Goal: Task Accomplishment & Management: Use online tool/utility

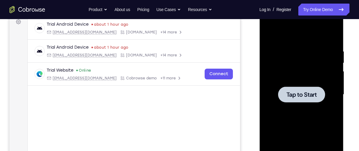
click at [302, 100] on div at bounding box center [301, 94] width 47 height 16
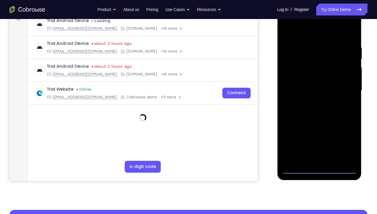
scroll to position [61, 0]
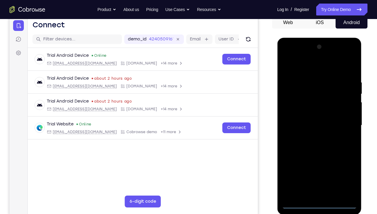
click at [320, 150] on div at bounding box center [318, 125] width 75 height 167
click at [341, 150] on div at bounding box center [318, 125] width 75 height 167
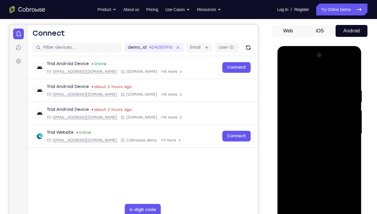
scroll to position [52, 0]
click at [314, 77] on div at bounding box center [318, 134] width 75 height 167
click at [345, 131] on div at bounding box center [318, 134] width 75 height 167
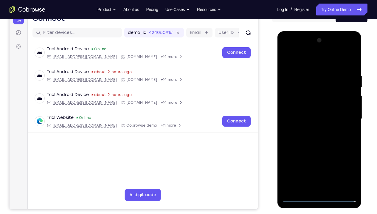
click at [312, 128] on div at bounding box center [318, 119] width 75 height 167
click at [312, 116] on div at bounding box center [318, 119] width 75 height 167
click at [307, 124] on div at bounding box center [318, 119] width 75 height 167
drag, startPoint x: 337, startPoint y: 93, endPoint x: 336, endPoint y: 71, distance: 22.7
click at [336, 71] on div at bounding box center [318, 119] width 75 height 167
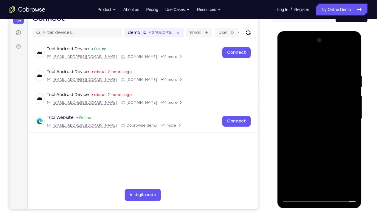
click at [327, 96] on div at bounding box center [318, 119] width 75 height 167
click at [319, 138] on div at bounding box center [318, 119] width 75 height 167
click at [319, 135] on div at bounding box center [318, 119] width 75 height 167
click at [350, 68] on div at bounding box center [318, 119] width 75 height 167
click at [332, 150] on div at bounding box center [318, 119] width 75 height 167
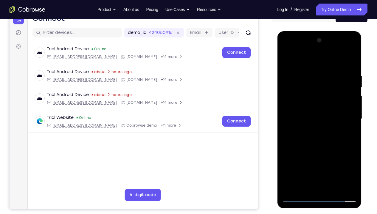
click at [322, 150] on div at bounding box center [318, 119] width 75 height 167
click at [289, 59] on div at bounding box center [318, 119] width 75 height 167
click at [311, 71] on div at bounding box center [318, 119] width 75 height 167
click at [342, 80] on div at bounding box center [318, 119] width 75 height 167
click at [347, 139] on div at bounding box center [318, 119] width 75 height 167
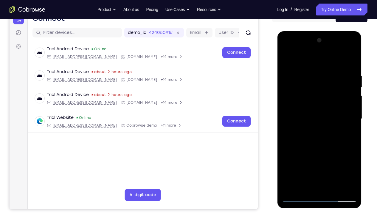
click at [348, 63] on div at bounding box center [318, 119] width 75 height 167
drag, startPoint x: 326, startPoint y: 116, endPoint x: 331, endPoint y: 166, distance: 50.9
click at [331, 150] on div at bounding box center [318, 119] width 75 height 167
click at [310, 73] on div at bounding box center [318, 119] width 75 height 167
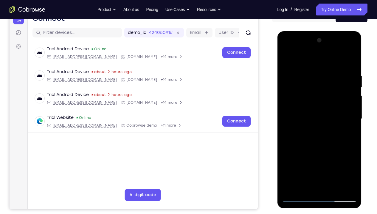
click at [353, 102] on div at bounding box center [318, 119] width 75 height 167
click at [346, 118] on div at bounding box center [318, 119] width 75 height 167
click at [350, 94] on div at bounding box center [318, 119] width 75 height 167
click at [319, 91] on div at bounding box center [318, 119] width 75 height 167
click at [319, 82] on div at bounding box center [318, 119] width 75 height 167
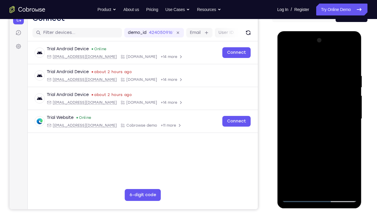
click at [316, 91] on div at bounding box center [318, 119] width 75 height 167
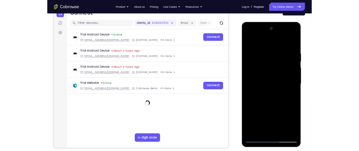
scroll to position [123, 0]
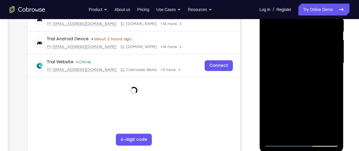
click at [274, 134] on div at bounding box center [301, 63] width 75 height 167
click at [274, 131] on div at bounding box center [301, 63] width 75 height 167
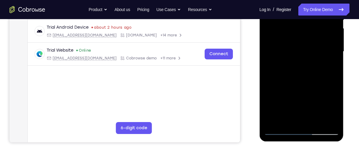
click at [298, 13] on div at bounding box center [301, 51] width 75 height 167
click at [273, 121] on div at bounding box center [301, 51] width 75 height 167
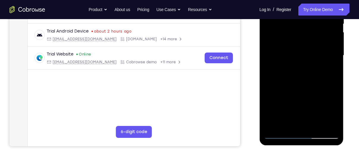
click at [273, 125] on div at bounding box center [301, 55] width 75 height 167
click at [269, 0] on div at bounding box center [301, 55] width 75 height 167
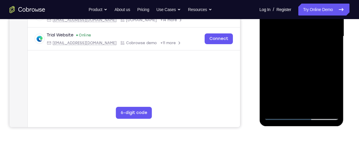
click at [330, 107] on div at bounding box center [301, 36] width 75 height 167
click at [317, 104] on div at bounding box center [301, 36] width 75 height 167
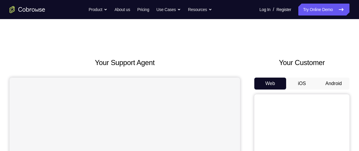
click at [340, 87] on button "Android" at bounding box center [334, 83] width 32 height 12
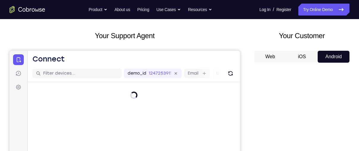
click at [332, 58] on button "Android" at bounding box center [334, 57] width 32 height 12
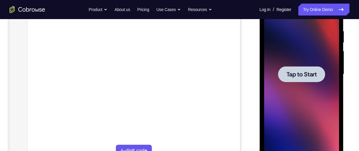
click at [299, 71] on span "Tap to Start" at bounding box center [301, 74] width 30 height 6
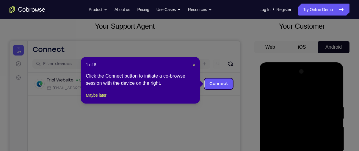
scroll to position [36, 0]
drag, startPoint x: 195, startPoint y: 65, endPoint x: 225, endPoint y: 33, distance: 44.0
click at [195, 65] on span "×" at bounding box center [194, 65] width 2 height 5
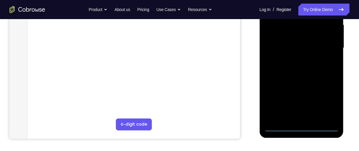
scroll to position [139, 0]
click at [301, 129] on div at bounding box center [301, 47] width 75 height 167
click at [333, 95] on div at bounding box center [301, 47] width 75 height 167
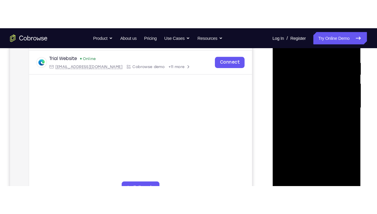
scroll to position [103, 0]
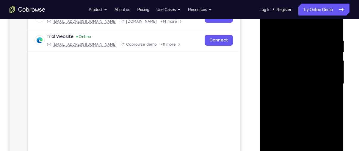
click at [294, 26] on div at bounding box center [301, 83] width 75 height 167
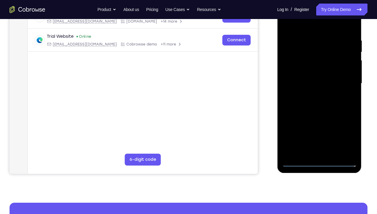
click at [346, 86] on div at bounding box center [318, 83] width 75 height 167
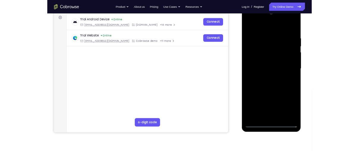
scroll to position [77, 0]
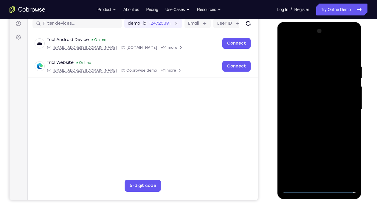
click at [313, 150] on div at bounding box center [318, 109] width 75 height 167
click at [311, 150] on div at bounding box center [318, 109] width 75 height 167
click at [327, 150] on div at bounding box center [318, 109] width 75 height 167
click at [307, 106] on div at bounding box center [318, 109] width 75 height 167
drag, startPoint x: 347, startPoint y: 90, endPoint x: 339, endPoint y: 48, distance: 42.7
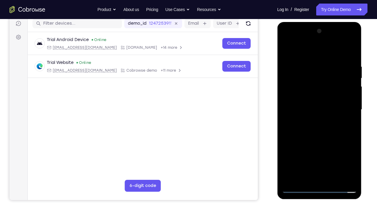
click at [339, 48] on div at bounding box center [318, 109] width 75 height 167
click at [320, 91] on div at bounding box center [318, 109] width 75 height 167
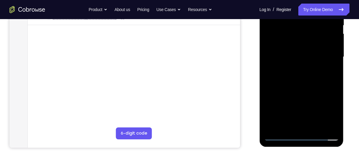
scroll to position [132, 0]
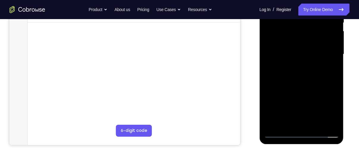
click at [292, 74] on div at bounding box center [301, 54] width 75 height 167
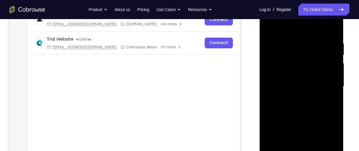
scroll to position [100, 0]
click at [334, 35] on div at bounding box center [301, 86] width 75 height 167
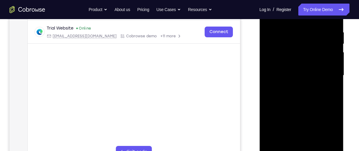
scroll to position [111, 0]
click at [316, 142] on div at bounding box center [301, 75] width 75 height 167
click at [297, 107] on div at bounding box center [301, 75] width 75 height 167
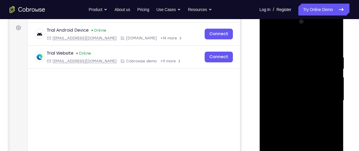
scroll to position [85, 0]
click at [271, 39] on div at bounding box center [301, 101] width 75 height 167
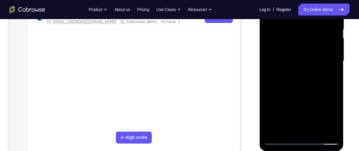
click at [280, 138] on div at bounding box center [301, 61] width 75 height 167
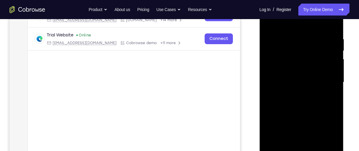
scroll to position [103, 0]
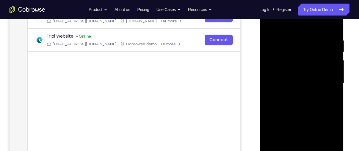
click at [291, 39] on div at bounding box center [301, 83] width 75 height 167
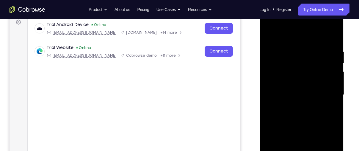
click at [315, 58] on div at bounding box center [301, 94] width 75 height 167
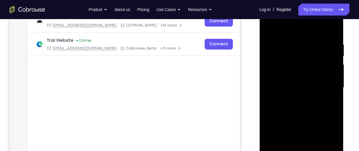
scroll to position [100, 0]
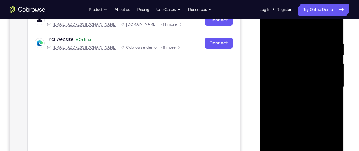
click at [331, 64] on div at bounding box center [301, 86] width 75 height 167
click at [331, 46] on div at bounding box center [301, 86] width 75 height 167
click at [332, 29] on div at bounding box center [301, 86] width 75 height 167
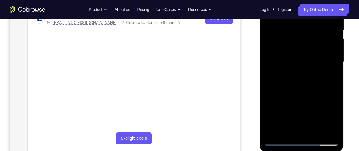
scroll to position [125, 0]
click at [279, 131] on div at bounding box center [301, 61] width 75 height 167
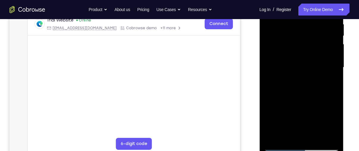
scroll to position [124, 0]
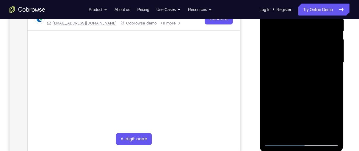
click at [272, 128] on div at bounding box center [301, 62] width 75 height 167
click at [337, 126] on div at bounding box center [301, 62] width 75 height 167
click at [318, 133] on div at bounding box center [301, 62] width 75 height 167
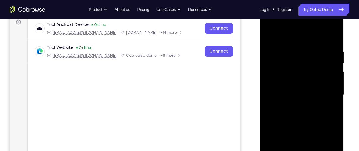
scroll to position [91, 0]
click at [272, 34] on div at bounding box center [301, 95] width 75 height 167
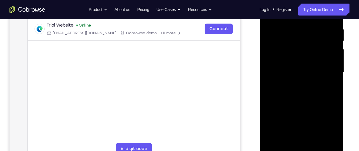
scroll to position [116, 0]
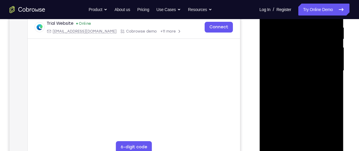
click at [275, 141] on div at bounding box center [301, 70] width 75 height 167
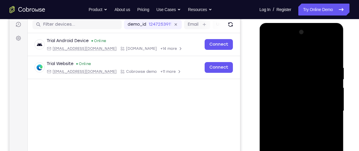
scroll to position [75, 0]
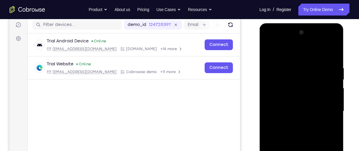
drag, startPoint x: 295, startPoint y: 76, endPoint x: 299, endPoint y: 116, distance: 39.5
click at [299, 116] on div at bounding box center [301, 111] width 75 height 167
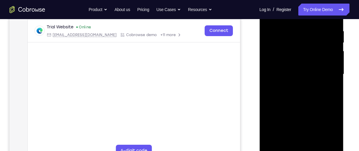
scroll to position [114, 0]
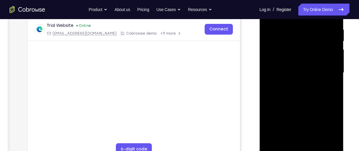
drag, startPoint x: 316, startPoint y: 128, endPoint x: 303, endPoint y: 70, distance: 59.5
click at [303, 70] on div at bounding box center [301, 72] width 75 height 167
click at [312, 103] on div at bounding box center [301, 72] width 75 height 167
click at [300, 104] on div at bounding box center [301, 72] width 75 height 167
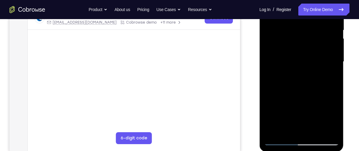
scroll to position [124, 0]
drag, startPoint x: 311, startPoint y: 116, endPoint x: 552, endPoint y: -7, distance: 270.5
click at [292, 19] on div at bounding box center [301, 62] width 75 height 167
drag, startPoint x: 309, startPoint y: 94, endPoint x: 302, endPoint y: 45, distance: 49.9
click at [302, 45] on div at bounding box center [301, 62] width 75 height 167
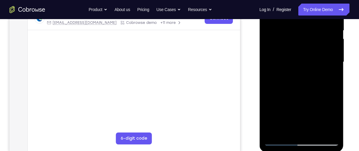
drag, startPoint x: 309, startPoint y: 105, endPoint x: 296, endPoint y: 38, distance: 67.3
click at [296, 38] on div at bounding box center [301, 62] width 75 height 167
drag, startPoint x: 309, startPoint y: 106, endPoint x: 302, endPoint y: 41, distance: 65.0
click at [302, 41] on div at bounding box center [301, 62] width 75 height 167
drag, startPoint x: 310, startPoint y: 96, endPoint x: 297, endPoint y: 28, distance: 69.7
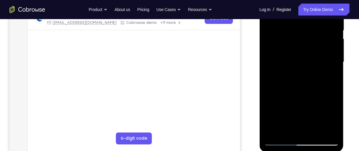
click at [297, 28] on div at bounding box center [301, 62] width 75 height 167
drag, startPoint x: 306, startPoint y: 85, endPoint x: 296, endPoint y: 25, distance: 61.0
click at [296, 25] on div at bounding box center [301, 62] width 75 height 167
drag, startPoint x: 302, startPoint y: 90, endPoint x: 288, endPoint y: 20, distance: 71.9
click at [288, 20] on div at bounding box center [301, 62] width 75 height 167
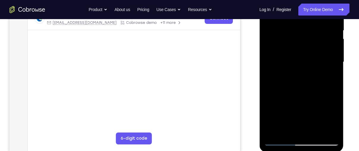
drag, startPoint x: 308, startPoint y: 106, endPoint x: 309, endPoint y: 27, distance: 78.9
click at [309, 27] on div at bounding box center [301, 62] width 75 height 167
drag, startPoint x: 314, startPoint y: 107, endPoint x: 308, endPoint y: 43, distance: 64.9
click at [308, 43] on div at bounding box center [301, 62] width 75 height 167
drag, startPoint x: 311, startPoint y: 108, endPoint x: 303, endPoint y: 44, distance: 64.2
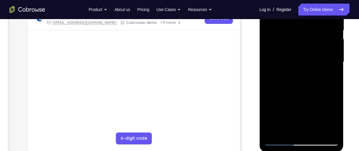
click at [303, 44] on div at bounding box center [301, 62] width 75 height 167
drag, startPoint x: 307, startPoint y: 54, endPoint x: 307, endPoint y: 24, distance: 29.8
click at [307, 24] on div at bounding box center [301, 62] width 75 height 167
drag, startPoint x: 305, startPoint y: 93, endPoint x: 304, endPoint y: 40, distance: 53.0
click at [304, 40] on div at bounding box center [301, 62] width 75 height 167
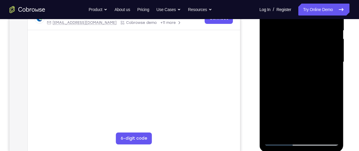
drag, startPoint x: 319, startPoint y: 85, endPoint x: 315, endPoint y: 43, distance: 42.5
click at [315, 43] on div at bounding box center [301, 62] width 75 height 167
drag, startPoint x: 322, startPoint y: 92, endPoint x: 319, endPoint y: 32, distance: 60.2
click at [319, 32] on div at bounding box center [301, 62] width 75 height 167
drag, startPoint x: 319, startPoint y: 113, endPoint x: 308, endPoint y: 31, distance: 83.6
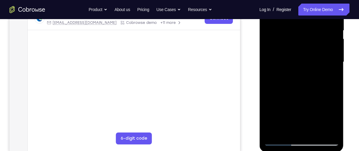
click at [308, 31] on div at bounding box center [301, 62] width 75 height 167
drag, startPoint x: 316, startPoint y: 105, endPoint x: 310, endPoint y: 28, distance: 77.1
click at [310, 28] on div at bounding box center [301, 62] width 75 height 167
click at [334, 31] on div at bounding box center [301, 62] width 75 height 167
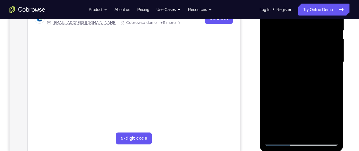
drag, startPoint x: 307, startPoint y: 90, endPoint x: 306, endPoint y: 38, distance: 51.8
click at [306, 38] on div at bounding box center [301, 62] width 75 height 167
drag, startPoint x: 315, startPoint y: 97, endPoint x: 311, endPoint y: 59, distance: 38.8
click at [311, 59] on div at bounding box center [301, 62] width 75 height 167
drag, startPoint x: 311, startPoint y: 96, endPoint x: 307, endPoint y: 36, distance: 60.0
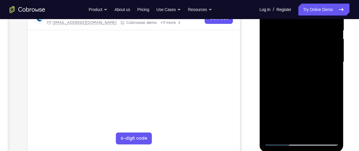
click at [307, 36] on div at bounding box center [301, 62] width 75 height 167
drag, startPoint x: 306, startPoint y: 93, endPoint x: 301, endPoint y: 34, distance: 59.2
click at [301, 34] on div at bounding box center [301, 62] width 75 height 167
drag, startPoint x: 310, startPoint y: 102, endPoint x: 306, endPoint y: 59, distance: 43.1
click at [306, 59] on div at bounding box center [301, 62] width 75 height 167
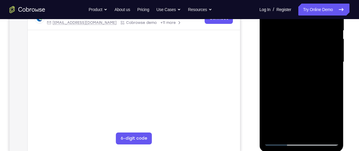
drag, startPoint x: 304, startPoint y: 105, endPoint x: 297, endPoint y: 57, distance: 49.3
click at [297, 57] on div at bounding box center [301, 62] width 75 height 167
drag, startPoint x: 300, startPoint y: 116, endPoint x: 288, endPoint y: 4, distance: 112.7
click at [288, 4] on div at bounding box center [301, 62] width 75 height 167
drag, startPoint x: 306, startPoint y: 96, endPoint x: 292, endPoint y: 0, distance: 96.9
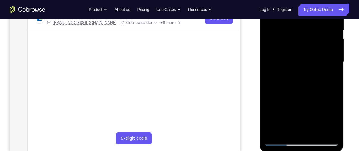
click at [292, 0] on div at bounding box center [301, 62] width 75 height 167
drag, startPoint x: 304, startPoint y: 83, endPoint x: 295, endPoint y: 20, distance: 64.0
click at [295, 20] on div at bounding box center [301, 62] width 75 height 167
drag, startPoint x: 305, startPoint y: 99, endPoint x: 295, endPoint y: 13, distance: 86.3
click at [295, 13] on div at bounding box center [301, 62] width 75 height 167
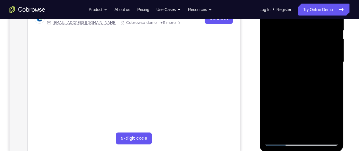
drag, startPoint x: 304, startPoint y: 43, endPoint x: 300, endPoint y: 4, distance: 39.9
click at [300, 4] on div at bounding box center [301, 62] width 75 height 167
click at [272, 131] on div at bounding box center [301, 62] width 75 height 167
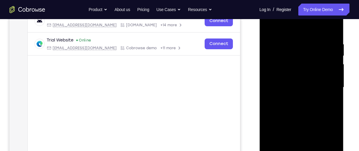
click at [292, 44] on div at bounding box center [301, 87] width 75 height 167
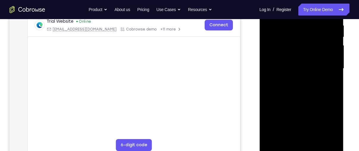
scroll to position [119, 0]
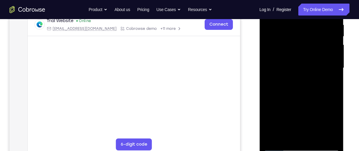
click at [308, 135] on div at bounding box center [301, 68] width 75 height 167
click at [332, 137] on div at bounding box center [301, 68] width 75 height 167
click at [331, 135] on div at bounding box center [301, 68] width 75 height 167
click at [337, 134] on div at bounding box center [301, 68] width 75 height 167
click at [322, 62] on div at bounding box center [301, 68] width 75 height 167
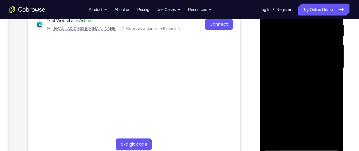
click at [314, 131] on div at bounding box center [301, 68] width 75 height 167
click at [328, 128] on div at bounding box center [301, 68] width 75 height 167
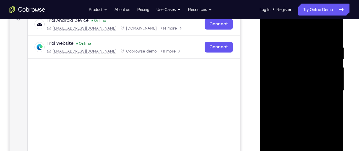
scroll to position [95, 0]
click at [334, 32] on div at bounding box center [301, 91] width 75 height 167
click at [331, 30] on div at bounding box center [301, 91] width 75 height 167
click at [331, 33] on div at bounding box center [301, 91] width 75 height 167
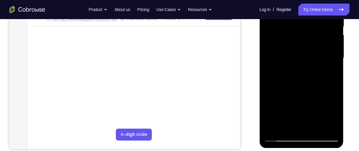
scroll to position [129, 0]
click at [316, 127] on div at bounding box center [301, 57] width 75 height 167
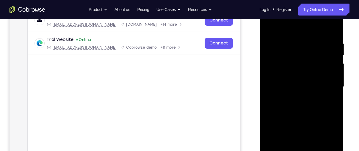
scroll to position [99, 0]
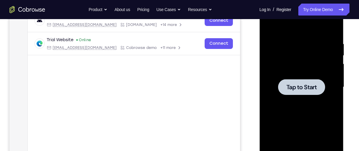
click at [301, 85] on span "Tap to Start" at bounding box center [301, 87] width 30 height 6
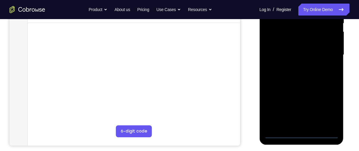
scroll to position [132, 0]
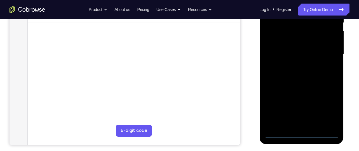
click at [301, 135] on div at bounding box center [301, 54] width 75 height 167
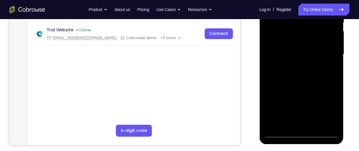
click at [303, 132] on div at bounding box center [301, 54] width 75 height 167
click at [300, 133] on div at bounding box center [301, 54] width 75 height 167
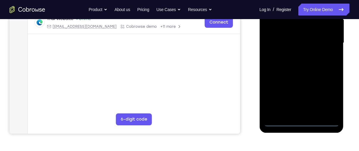
scroll to position [145, 0]
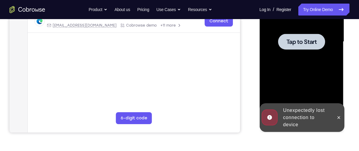
click at [294, 56] on div at bounding box center [301, 41] width 75 height 167
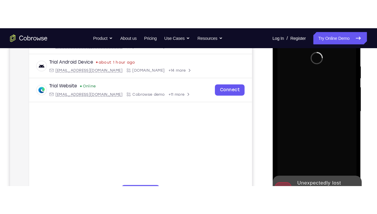
scroll to position [107, 0]
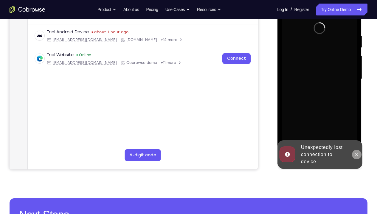
click at [353, 150] on button at bounding box center [356, 155] width 10 height 10
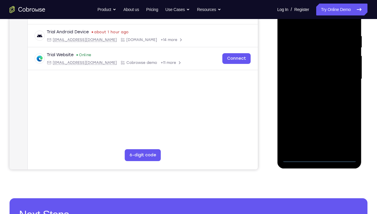
scroll to position [75, 0]
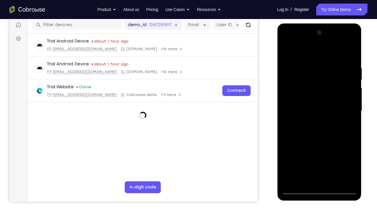
click at [318, 150] on div at bounding box center [318, 111] width 75 height 167
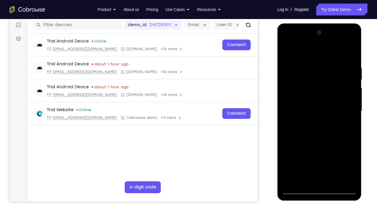
click at [346, 150] on div at bounding box center [318, 111] width 75 height 167
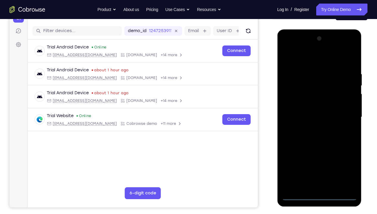
click at [319, 63] on div at bounding box center [318, 117] width 75 height 167
click at [348, 118] on div at bounding box center [318, 117] width 75 height 167
click at [312, 126] on div at bounding box center [318, 117] width 75 height 167
click at [307, 115] on div at bounding box center [318, 117] width 75 height 167
drag, startPoint x: 351, startPoint y: 83, endPoint x: 333, endPoint y: 45, distance: 41.6
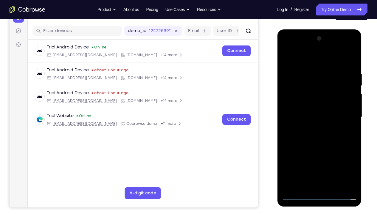
click at [333, 45] on div at bounding box center [318, 117] width 75 height 167
click at [314, 113] on div at bounding box center [318, 117] width 75 height 167
click at [316, 136] on div at bounding box center [318, 117] width 75 height 167
drag, startPoint x: 299, startPoint y: 62, endPoint x: 297, endPoint y: 51, distance: 11.5
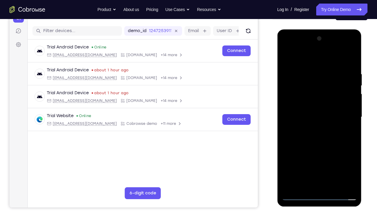
click at [297, 51] on div at bounding box center [318, 117] width 75 height 167
click at [352, 67] on div at bounding box center [318, 117] width 75 height 167
click at [311, 71] on div at bounding box center [318, 117] width 75 height 167
drag, startPoint x: 353, startPoint y: 115, endPoint x: 319, endPoint y: 116, distance: 34.3
click at [319, 116] on div at bounding box center [318, 117] width 75 height 167
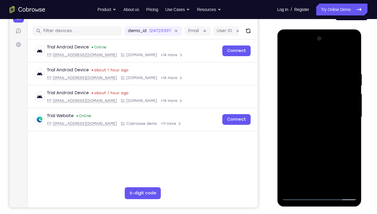
click at [350, 96] on div at bounding box center [318, 117] width 75 height 167
drag, startPoint x: 304, startPoint y: 109, endPoint x: 357, endPoint y: 108, distance: 53.0
click at [357, 108] on div at bounding box center [319, 117] width 84 height 177
click at [344, 100] on div at bounding box center [318, 117] width 75 height 167
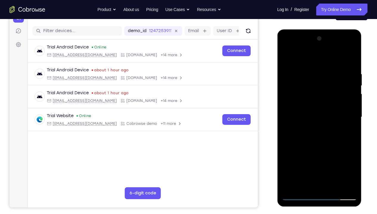
click at [344, 100] on div at bounding box center [318, 117] width 75 height 167
drag, startPoint x: 334, startPoint y: 102, endPoint x: 308, endPoint y: 105, distance: 26.6
click at [308, 105] on div at bounding box center [318, 117] width 75 height 167
click at [350, 61] on div at bounding box center [318, 117] width 75 height 167
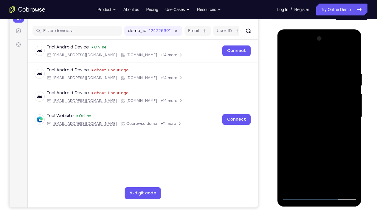
click at [287, 150] on div at bounding box center [318, 117] width 75 height 167
drag, startPoint x: 312, startPoint y: 68, endPoint x: 328, endPoint y: 128, distance: 62.7
click at [328, 128] on div at bounding box center [318, 117] width 75 height 167
drag, startPoint x: 348, startPoint y: 145, endPoint x: 340, endPoint y: 82, distance: 63.6
click at [340, 82] on div at bounding box center [318, 117] width 75 height 167
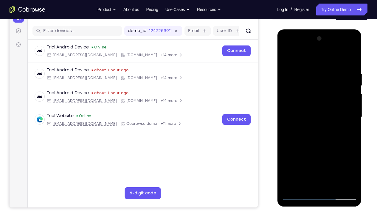
drag, startPoint x: 340, startPoint y: 82, endPoint x: 341, endPoint y: 138, distance: 56.0
click at [341, 138] on div at bounding box center [318, 117] width 75 height 167
click at [328, 70] on div at bounding box center [318, 117] width 75 height 167
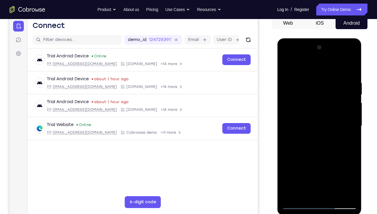
scroll to position [60, 0]
drag, startPoint x: 297, startPoint y: 115, endPoint x: 332, endPoint y: 116, distance: 35.1
click at [332, 116] on div at bounding box center [318, 126] width 75 height 167
drag, startPoint x: 344, startPoint y: 110, endPoint x: 297, endPoint y: 113, distance: 46.9
click at [297, 113] on div at bounding box center [318, 126] width 75 height 167
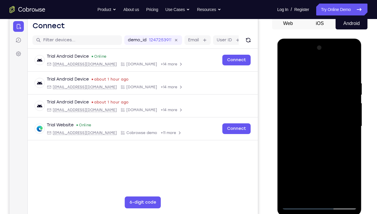
click at [305, 68] on div at bounding box center [318, 126] width 75 height 167
click at [348, 150] on div at bounding box center [318, 126] width 75 height 167
click at [300, 150] on div at bounding box center [318, 126] width 75 height 167
drag, startPoint x: 344, startPoint y: 167, endPoint x: 344, endPoint y: 180, distance: 13.1
click at [344, 150] on div at bounding box center [318, 126] width 75 height 167
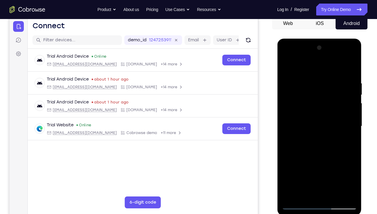
drag, startPoint x: 331, startPoint y: 109, endPoint x: 332, endPoint y: 165, distance: 56.0
click at [332, 150] on div at bounding box center [318, 126] width 75 height 167
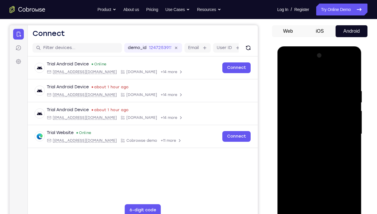
scroll to position [53, 0]
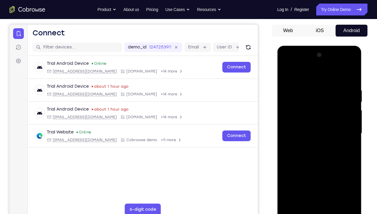
click at [347, 90] on div at bounding box center [318, 133] width 75 height 167
click at [346, 99] on div at bounding box center [318, 133] width 75 height 167
click at [348, 101] on div at bounding box center [318, 133] width 75 height 167
drag, startPoint x: 348, startPoint y: 101, endPoint x: 311, endPoint y: 102, distance: 37.2
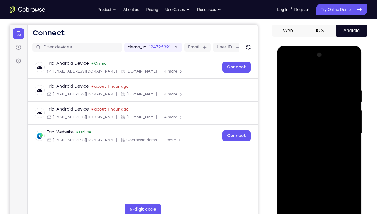
click at [311, 102] on div at bounding box center [318, 133] width 75 height 167
drag, startPoint x: 347, startPoint y: 107, endPoint x: 291, endPoint y: 110, distance: 56.4
click at [291, 110] on div at bounding box center [318, 133] width 75 height 167
drag, startPoint x: 346, startPoint y: 112, endPoint x: 296, endPoint y: 125, distance: 51.9
click at [296, 125] on div at bounding box center [318, 133] width 75 height 167
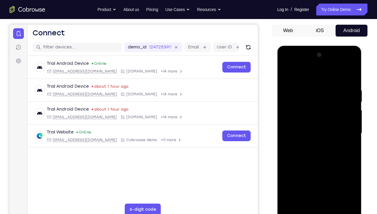
drag, startPoint x: 350, startPoint y: 102, endPoint x: 306, endPoint y: 109, distance: 44.1
click at [306, 109] on div at bounding box center [318, 133] width 75 height 167
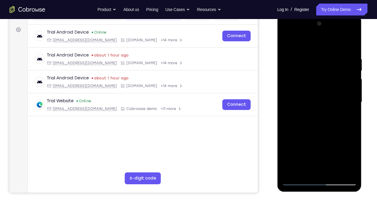
scroll to position [84, 0]
click at [299, 150] on div at bounding box center [318, 102] width 75 height 167
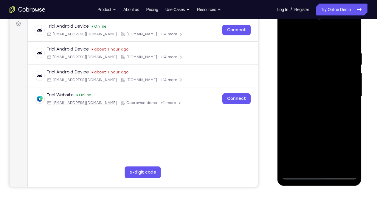
scroll to position [91, 0]
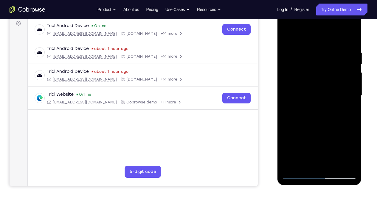
click at [293, 150] on div at bounding box center [318, 96] width 75 height 167
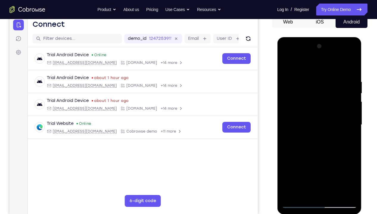
scroll to position [61, 0]
drag, startPoint x: 320, startPoint y: 93, endPoint x: 328, endPoint y: 147, distance: 55.4
click at [328, 147] on div at bounding box center [318, 125] width 75 height 167
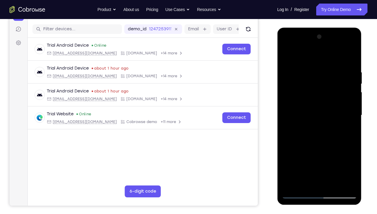
scroll to position [66, 0]
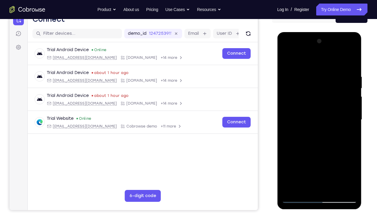
drag, startPoint x: 343, startPoint y: 163, endPoint x: 344, endPoint y: 119, distance: 43.5
click at [344, 119] on div at bounding box center [318, 120] width 75 height 167
drag, startPoint x: 326, startPoint y: 167, endPoint x: 323, endPoint y: 111, distance: 55.8
click at [323, 111] on div at bounding box center [318, 120] width 75 height 167
drag, startPoint x: 326, startPoint y: 156, endPoint x: 325, endPoint y: 76, distance: 80.7
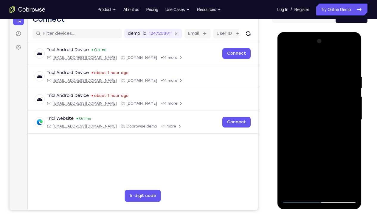
click at [325, 76] on div at bounding box center [318, 120] width 75 height 167
drag, startPoint x: 323, startPoint y: 146, endPoint x: 316, endPoint y: 82, distance: 63.8
click at [316, 82] on div at bounding box center [318, 120] width 75 height 167
drag, startPoint x: 315, startPoint y: 103, endPoint x: 311, endPoint y: 58, distance: 45.2
click at [311, 58] on div at bounding box center [318, 120] width 75 height 167
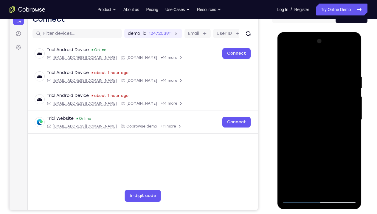
drag, startPoint x: 314, startPoint y: 110, endPoint x: 309, endPoint y: 76, distance: 34.6
click at [309, 76] on div at bounding box center [318, 120] width 75 height 167
drag, startPoint x: 321, startPoint y: 146, endPoint x: 319, endPoint y: 68, distance: 78.6
click at [319, 68] on div at bounding box center [318, 120] width 75 height 167
drag, startPoint x: 322, startPoint y: 129, endPoint x: 312, endPoint y: 47, distance: 82.4
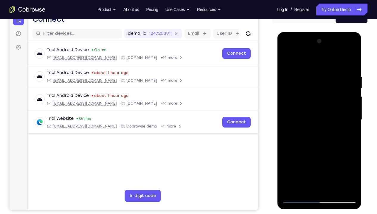
click at [312, 47] on div at bounding box center [318, 120] width 75 height 167
drag, startPoint x: 321, startPoint y: 114, endPoint x: 319, endPoint y: 71, distance: 42.9
click at [319, 71] on div at bounding box center [318, 120] width 75 height 167
drag, startPoint x: 328, startPoint y: 126, endPoint x: 328, endPoint y: 79, distance: 46.5
click at [328, 79] on div at bounding box center [318, 120] width 75 height 167
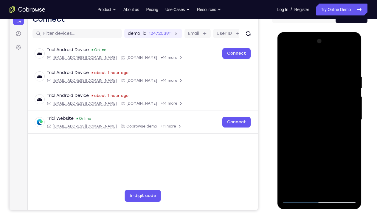
drag, startPoint x: 327, startPoint y: 155, endPoint x: 326, endPoint y: 87, distance: 67.3
click at [326, 87] on div at bounding box center [318, 120] width 75 height 167
drag, startPoint x: 334, startPoint y: 155, endPoint x: 331, endPoint y: 126, distance: 29.3
click at [331, 126] on div at bounding box center [318, 120] width 75 height 167
drag, startPoint x: 343, startPoint y: 171, endPoint x: 339, endPoint y: 171, distance: 4.2
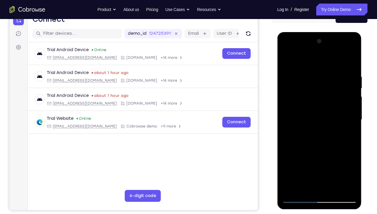
click at [339, 150] on div at bounding box center [318, 120] width 75 height 167
click at [303, 150] on div at bounding box center [318, 120] width 75 height 167
drag, startPoint x: 320, startPoint y: 170, endPoint x: 319, endPoint y: 142, distance: 27.7
click at [319, 142] on div at bounding box center [318, 120] width 75 height 167
drag, startPoint x: 318, startPoint y: 172, endPoint x: 318, endPoint y: 143, distance: 29.2
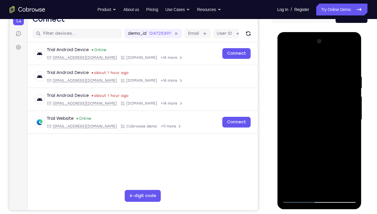
click at [318, 143] on div at bounding box center [318, 120] width 75 height 167
drag, startPoint x: 314, startPoint y: 167, endPoint x: 317, endPoint y: 95, distance: 72.7
click at [317, 95] on div at bounding box center [318, 120] width 75 height 167
drag, startPoint x: 324, startPoint y: 141, endPoint x: 320, endPoint y: 79, distance: 62.1
click at [320, 79] on div at bounding box center [318, 120] width 75 height 167
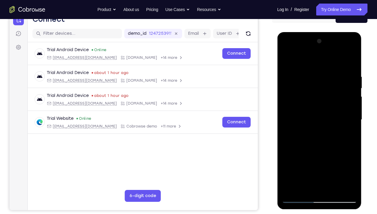
drag, startPoint x: 328, startPoint y: 147, endPoint x: 325, endPoint y: 86, distance: 60.8
click at [325, 86] on div at bounding box center [318, 120] width 75 height 167
drag, startPoint x: 326, startPoint y: 151, endPoint x: 324, endPoint y: 74, distance: 76.8
click at [324, 74] on div at bounding box center [318, 120] width 75 height 167
drag, startPoint x: 323, startPoint y: 135, endPoint x: 316, endPoint y: 62, distance: 73.6
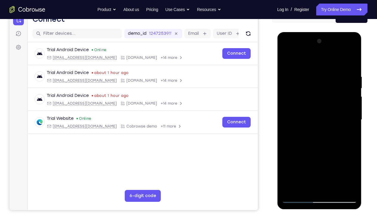
click at [316, 62] on div at bounding box center [318, 120] width 75 height 167
drag, startPoint x: 331, startPoint y: 166, endPoint x: 336, endPoint y: 91, distance: 75.5
click at [336, 91] on div at bounding box center [318, 120] width 75 height 167
drag, startPoint x: 331, startPoint y: 168, endPoint x: 330, endPoint y: 116, distance: 52.1
click at [330, 116] on div at bounding box center [318, 120] width 75 height 167
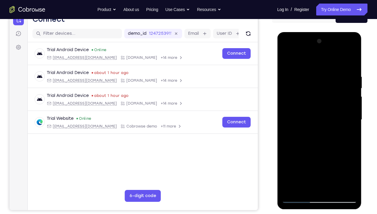
drag, startPoint x: 310, startPoint y: 167, endPoint x: 301, endPoint y: 91, distance: 76.7
click at [301, 91] on div at bounding box center [318, 120] width 75 height 167
drag, startPoint x: 311, startPoint y: 171, endPoint x: 303, endPoint y: 79, distance: 91.8
click at [303, 79] on div at bounding box center [318, 120] width 75 height 167
drag, startPoint x: 318, startPoint y: 144, endPoint x: 314, endPoint y: 82, distance: 61.8
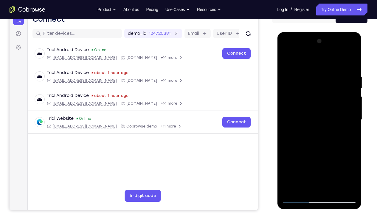
click at [314, 82] on div at bounding box center [318, 120] width 75 height 167
drag, startPoint x: 319, startPoint y: 137, endPoint x: 315, endPoint y: 80, distance: 57.0
click at [315, 80] on div at bounding box center [318, 120] width 75 height 167
drag, startPoint x: 324, startPoint y: 154, endPoint x: 314, endPoint y: 74, distance: 80.7
click at [314, 74] on div at bounding box center [318, 120] width 75 height 167
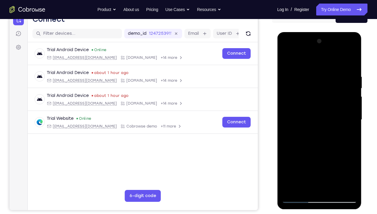
drag, startPoint x: 318, startPoint y: 153, endPoint x: 315, endPoint y: 93, distance: 59.6
click at [315, 93] on div at bounding box center [318, 120] width 75 height 167
drag, startPoint x: 338, startPoint y: 157, endPoint x: 330, endPoint y: 92, distance: 65.4
click at [330, 92] on div at bounding box center [318, 120] width 75 height 167
drag, startPoint x: 329, startPoint y: 162, endPoint x: 317, endPoint y: 83, distance: 79.4
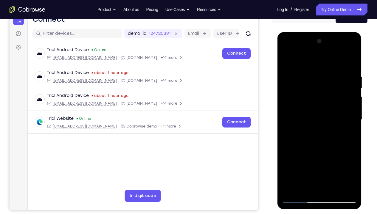
click at [317, 83] on div at bounding box center [318, 120] width 75 height 167
click at [351, 102] on div at bounding box center [318, 120] width 75 height 167
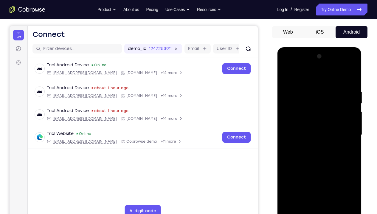
scroll to position [47, 0]
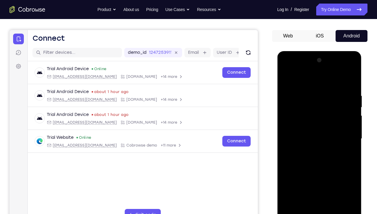
click at [354, 119] on div at bounding box center [318, 139] width 75 height 167
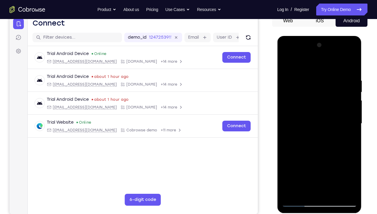
scroll to position [64, 0]
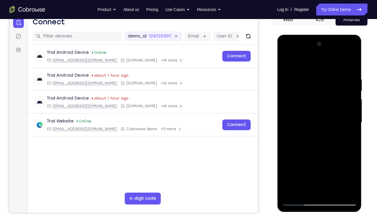
click at [292, 150] on div at bounding box center [318, 122] width 75 height 167
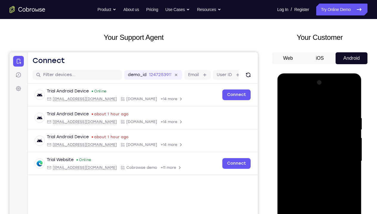
drag, startPoint x: 350, startPoint y: 118, endPoint x: 316, endPoint y: 120, distance: 34.6
click at [316, 120] on div at bounding box center [318, 161] width 75 height 167
click at [313, 117] on div at bounding box center [318, 161] width 75 height 167
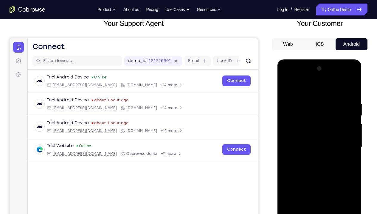
scroll to position [39, 0]
click at [352, 147] on div at bounding box center [318, 147] width 75 height 167
drag, startPoint x: 352, startPoint y: 132, endPoint x: 298, endPoint y: 149, distance: 56.8
click at [298, 149] on div at bounding box center [318, 147] width 75 height 167
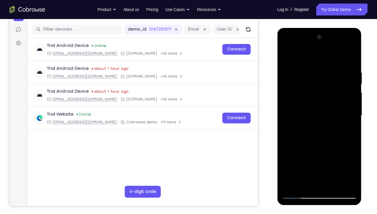
scroll to position [71, 0]
click at [350, 58] on div at bounding box center [318, 115] width 75 height 167
click at [333, 150] on div at bounding box center [318, 115] width 75 height 167
click at [325, 144] on div at bounding box center [318, 115] width 75 height 167
click at [325, 126] on div at bounding box center [318, 115] width 75 height 167
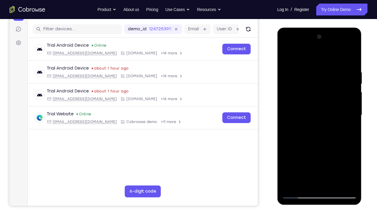
click at [345, 95] on div at bounding box center [318, 115] width 75 height 167
click at [289, 58] on div at bounding box center [318, 115] width 75 height 167
click at [347, 150] on div at bounding box center [318, 115] width 75 height 167
drag, startPoint x: 303, startPoint y: 166, endPoint x: 300, endPoint y: 136, distance: 30.1
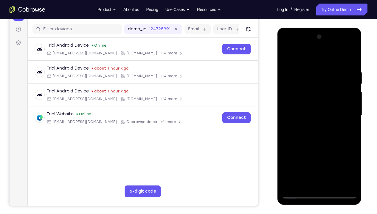
click at [300, 136] on div at bounding box center [318, 115] width 75 height 167
click at [297, 143] on div at bounding box center [318, 115] width 75 height 167
click at [352, 89] on div at bounding box center [318, 115] width 75 height 167
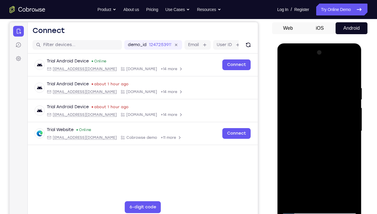
scroll to position [54, 0]
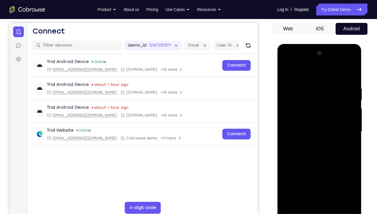
click at [352, 103] on div at bounding box center [318, 132] width 75 height 167
click at [352, 105] on div at bounding box center [318, 132] width 75 height 167
click at [292, 150] on div at bounding box center [318, 132] width 75 height 167
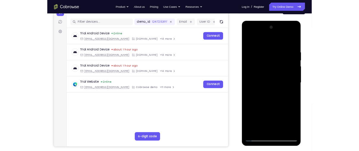
scroll to position [70, 0]
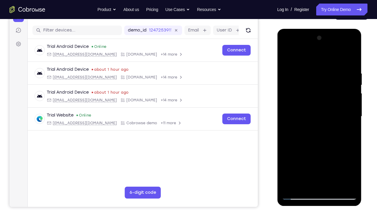
click at [333, 150] on div at bounding box center [318, 116] width 75 height 167
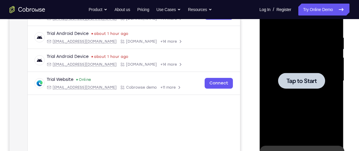
scroll to position [98, 0]
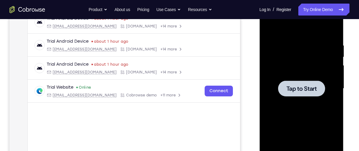
click at [311, 76] on div at bounding box center [301, 88] width 75 height 167
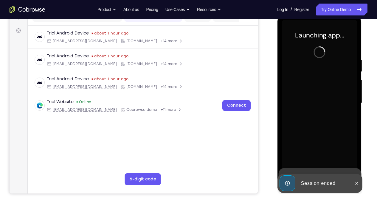
scroll to position [73, 0]
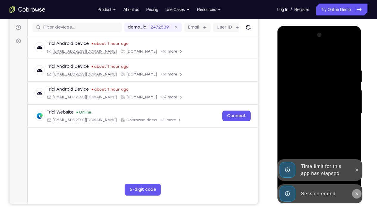
click at [353, 150] on button at bounding box center [356, 194] width 10 height 10
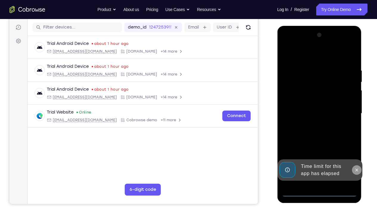
click at [356, 150] on icon at bounding box center [356, 170] width 5 height 5
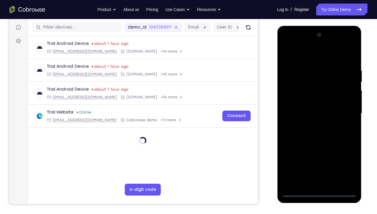
click at [317, 150] on div at bounding box center [318, 113] width 75 height 167
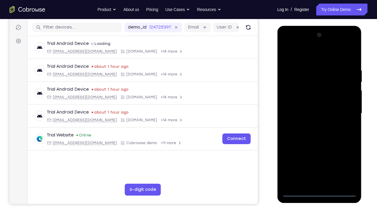
click at [349, 150] on div at bounding box center [318, 113] width 75 height 167
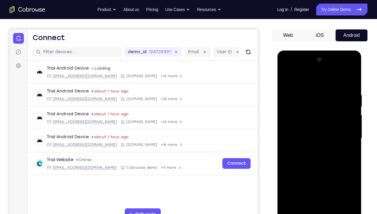
scroll to position [71, 0]
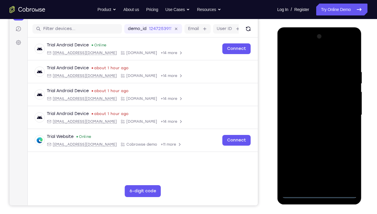
click at [314, 54] on div at bounding box center [318, 115] width 75 height 167
click at [347, 114] on div at bounding box center [318, 115] width 75 height 167
click at [322, 150] on div at bounding box center [318, 115] width 75 height 167
click at [297, 150] on div at bounding box center [318, 115] width 75 height 167
click at [314, 150] on div at bounding box center [318, 115] width 75 height 167
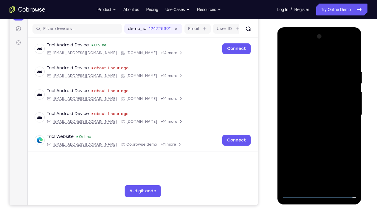
click at [301, 111] on div at bounding box center [318, 115] width 75 height 167
drag, startPoint x: 334, startPoint y: 78, endPoint x: 323, endPoint y: 58, distance: 22.9
click at [323, 58] on div at bounding box center [318, 115] width 75 height 167
click at [314, 104] on div at bounding box center [318, 115] width 75 height 167
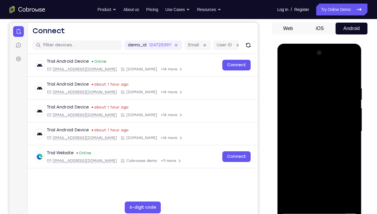
scroll to position [54, 0]
click at [319, 150] on div at bounding box center [318, 132] width 75 height 167
click at [350, 79] on div at bounding box center [318, 132] width 75 height 167
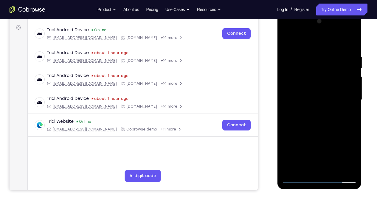
scroll to position [88, 0]
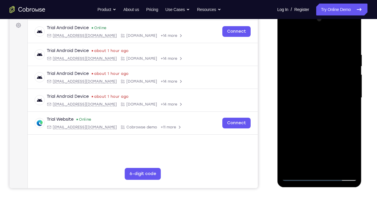
click at [332, 150] on div at bounding box center [318, 98] width 75 height 167
click at [324, 128] on div at bounding box center [318, 98] width 75 height 167
click at [286, 37] on div at bounding box center [318, 98] width 75 height 167
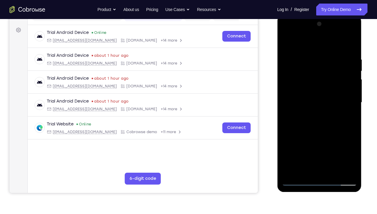
scroll to position [82, 0]
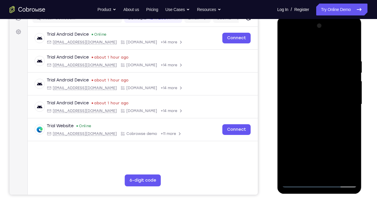
click at [306, 57] on div at bounding box center [318, 104] width 75 height 167
click at [351, 49] on div at bounding box center [318, 104] width 75 height 167
drag, startPoint x: 305, startPoint y: 63, endPoint x: 299, endPoint y: 64, distance: 5.4
click at [299, 64] on div at bounding box center [318, 104] width 75 height 167
drag, startPoint x: 321, startPoint y: 63, endPoint x: 285, endPoint y: 60, distance: 36.1
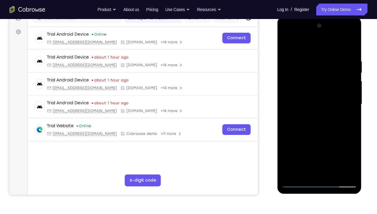
click at [285, 60] on div at bounding box center [318, 104] width 75 height 167
drag, startPoint x: 335, startPoint y: 63, endPoint x: 289, endPoint y: 66, distance: 46.2
click at [289, 66] on div at bounding box center [318, 104] width 75 height 167
click at [336, 150] on div at bounding box center [318, 104] width 75 height 167
click at [302, 150] on div at bounding box center [318, 104] width 75 height 167
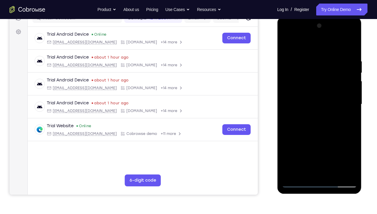
click at [314, 150] on div at bounding box center [318, 104] width 75 height 167
drag, startPoint x: 330, startPoint y: 144, endPoint x: 338, endPoint y: 52, distance: 92.6
click at [338, 52] on div at bounding box center [318, 104] width 75 height 167
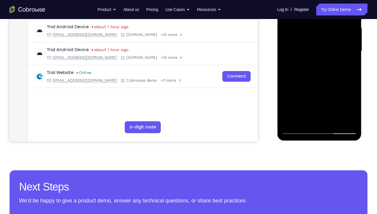
scroll to position [87, 0]
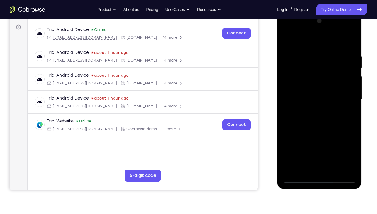
drag, startPoint x: 325, startPoint y: 134, endPoint x: 317, endPoint y: 70, distance: 64.9
click at [317, 70] on div at bounding box center [318, 99] width 75 height 167
drag, startPoint x: 327, startPoint y: 158, endPoint x: 322, endPoint y: 53, distance: 104.4
click at [322, 53] on div at bounding box center [318, 99] width 75 height 167
drag, startPoint x: 326, startPoint y: 142, endPoint x: 325, endPoint y: 70, distance: 72.4
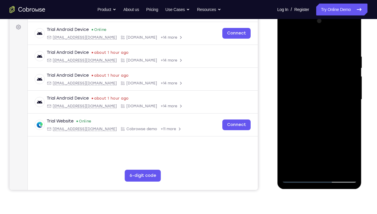
click at [325, 70] on div at bounding box center [318, 99] width 75 height 167
click at [352, 118] on div at bounding box center [318, 99] width 75 height 167
drag, startPoint x: 317, startPoint y: 152, endPoint x: 312, endPoint y: 56, distance: 95.4
click at [312, 56] on div at bounding box center [318, 99] width 75 height 167
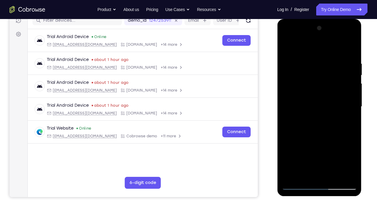
scroll to position [79, 0]
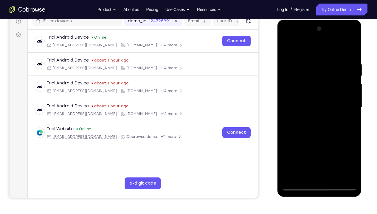
drag, startPoint x: 328, startPoint y: 144, endPoint x: 327, endPoint y: 119, distance: 24.4
click at [327, 119] on div at bounding box center [318, 107] width 75 height 167
drag, startPoint x: 331, startPoint y: 165, endPoint x: 327, endPoint y: 57, distance: 108.2
click at [327, 57] on div at bounding box center [318, 107] width 75 height 167
drag, startPoint x: 322, startPoint y: 107, endPoint x: 319, endPoint y: 48, distance: 59.4
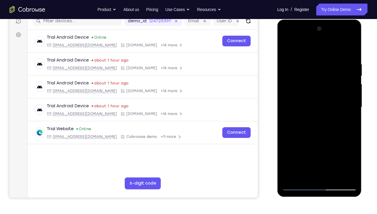
click at [319, 48] on div at bounding box center [318, 107] width 75 height 167
drag, startPoint x: 339, startPoint y: 94, endPoint x: 339, endPoint y: 73, distance: 20.8
click at [339, 73] on div at bounding box center [318, 107] width 75 height 167
drag, startPoint x: 333, startPoint y: 160, endPoint x: 329, endPoint y: 85, distance: 74.9
click at [329, 85] on div at bounding box center [318, 107] width 75 height 167
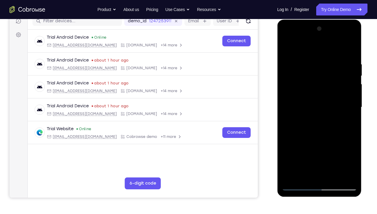
drag, startPoint x: 331, startPoint y: 146, endPoint x: 329, endPoint y: 84, distance: 62.0
click at [329, 84] on div at bounding box center [318, 107] width 75 height 167
drag, startPoint x: 327, startPoint y: 160, endPoint x: 323, endPoint y: 76, distance: 84.7
click at [323, 76] on div at bounding box center [318, 107] width 75 height 167
click at [349, 125] on div at bounding box center [318, 107] width 75 height 167
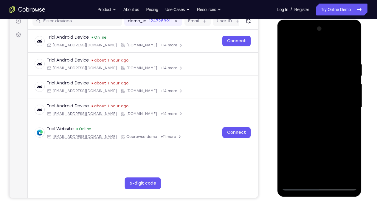
drag, startPoint x: 322, startPoint y: 160, endPoint x: 317, endPoint y: 79, distance: 81.7
click at [317, 79] on div at bounding box center [318, 107] width 75 height 167
drag, startPoint x: 328, startPoint y: 153, endPoint x: 328, endPoint y: 66, distance: 87.2
click at [328, 66] on div at bounding box center [318, 107] width 75 height 167
drag, startPoint x: 318, startPoint y: 125, endPoint x: 317, endPoint y: 100, distance: 24.4
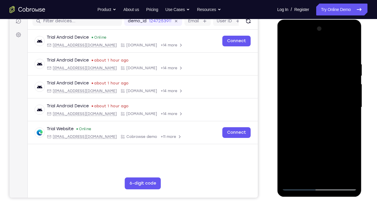
click at [317, 100] on div at bounding box center [318, 107] width 75 height 167
drag, startPoint x: 332, startPoint y: 162, endPoint x: 319, endPoint y: 54, distance: 107.9
click at [319, 54] on div at bounding box center [318, 107] width 75 height 167
drag, startPoint x: 333, startPoint y: 149, endPoint x: 324, endPoint y: 65, distance: 84.5
click at [324, 65] on div at bounding box center [318, 107] width 75 height 167
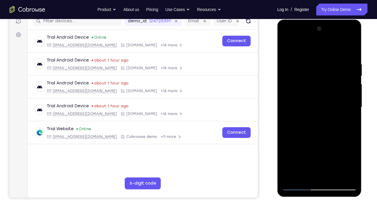
drag, startPoint x: 321, startPoint y: 146, endPoint x: 324, endPoint y: 47, distance: 98.9
click at [324, 47] on div at bounding box center [318, 107] width 75 height 167
click at [333, 146] on div at bounding box center [318, 107] width 75 height 167
drag, startPoint x: 327, startPoint y: 153, endPoint x: 318, endPoint y: 62, distance: 91.5
click at [318, 62] on div at bounding box center [318, 107] width 75 height 167
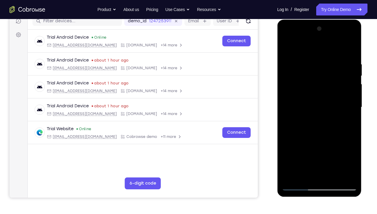
drag, startPoint x: 328, startPoint y: 140, endPoint x: 325, endPoint y: 60, distance: 80.5
click at [325, 60] on div at bounding box center [318, 107] width 75 height 167
drag, startPoint x: 341, startPoint y: 135, endPoint x: 332, endPoint y: 45, distance: 90.7
click at [332, 45] on div at bounding box center [318, 107] width 75 height 167
drag, startPoint x: 330, startPoint y: 158, endPoint x: 320, endPoint y: 69, distance: 89.6
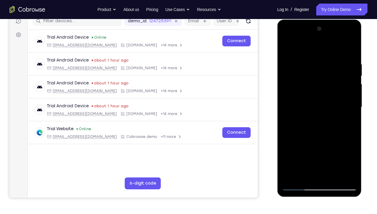
click at [320, 69] on div at bounding box center [318, 107] width 75 height 167
drag, startPoint x: 340, startPoint y: 152, endPoint x: 340, endPoint y: 75, distance: 76.8
click at [340, 75] on div at bounding box center [318, 107] width 75 height 167
drag, startPoint x: 333, startPoint y: 107, endPoint x: 331, endPoint y: 73, distance: 34.0
click at [331, 73] on div at bounding box center [318, 107] width 75 height 167
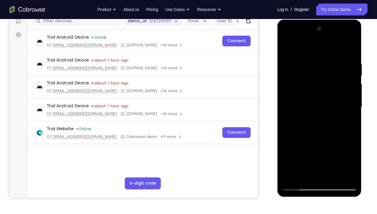
drag, startPoint x: 330, startPoint y: 133, endPoint x: 334, endPoint y: 105, distance: 28.3
click at [334, 105] on div at bounding box center [318, 107] width 75 height 167
drag, startPoint x: 330, startPoint y: 123, endPoint x: 328, endPoint y: 66, distance: 56.6
click at [328, 66] on div at bounding box center [318, 107] width 75 height 167
drag, startPoint x: 324, startPoint y: 129, endPoint x: 323, endPoint y: 41, distance: 87.8
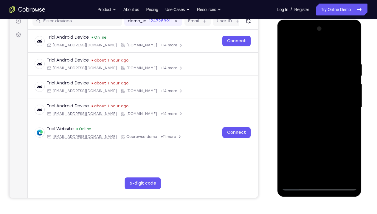
click at [323, 41] on div at bounding box center [318, 107] width 75 height 167
drag, startPoint x: 329, startPoint y: 148, endPoint x: 319, endPoint y: 49, distance: 100.0
click at [319, 49] on div at bounding box center [318, 107] width 75 height 167
drag, startPoint x: 333, startPoint y: 158, endPoint x: 334, endPoint y: 82, distance: 76.5
click at [334, 82] on div at bounding box center [318, 107] width 75 height 167
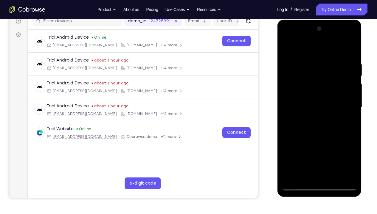
drag, startPoint x: 333, startPoint y: 102, endPoint x: 327, endPoint y: 146, distance: 44.6
click at [335, 93] on div at bounding box center [318, 107] width 75 height 167
drag, startPoint x: 328, startPoint y: 157, endPoint x: 325, endPoint y: 91, distance: 66.4
click at [325, 91] on div at bounding box center [318, 107] width 75 height 167
drag, startPoint x: 333, startPoint y: 159, endPoint x: 328, endPoint y: 91, distance: 67.8
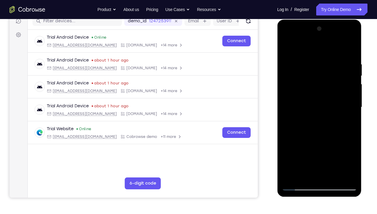
click at [328, 91] on div at bounding box center [318, 107] width 75 height 167
click at [350, 125] on div at bounding box center [318, 107] width 75 height 167
drag, startPoint x: 332, startPoint y: 61, endPoint x: 342, endPoint y: 152, distance: 90.8
click at [342, 150] on div at bounding box center [318, 107] width 75 height 167
drag, startPoint x: 329, startPoint y: 73, endPoint x: 328, endPoint y: 163, distance: 90.2
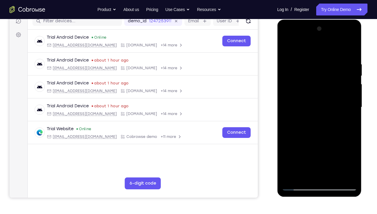
click at [328, 150] on div at bounding box center [318, 107] width 75 height 167
click at [322, 60] on div at bounding box center [318, 107] width 75 height 167
drag, startPoint x: 329, startPoint y: 70, endPoint x: 328, endPoint y: 186, distance: 116.4
click at [328, 150] on div at bounding box center [318, 107] width 75 height 167
click at [337, 90] on div at bounding box center [318, 107] width 75 height 167
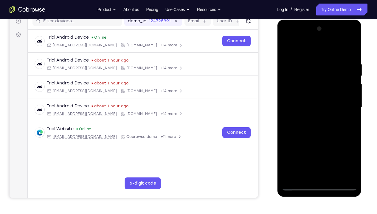
drag, startPoint x: 337, startPoint y: 90, endPoint x: 339, endPoint y: 153, distance: 63.1
click at [347, 150] on div at bounding box center [319, 108] width 84 height 177
drag, startPoint x: 327, startPoint y: 46, endPoint x: 309, endPoint y: 107, distance: 63.9
click at [331, 150] on div at bounding box center [318, 107] width 75 height 167
drag, startPoint x: 308, startPoint y: 46, endPoint x: 308, endPoint y: 176, distance: 129.8
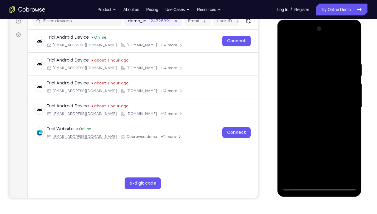
click at [310, 150] on div at bounding box center [318, 107] width 75 height 167
drag, startPoint x: 304, startPoint y: 46, endPoint x: 297, endPoint y: 180, distance: 134.2
click at [303, 150] on div at bounding box center [318, 107] width 75 height 167
click at [292, 150] on div at bounding box center [318, 107] width 75 height 167
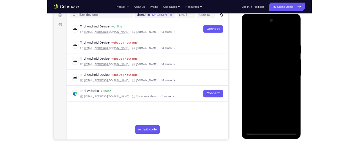
scroll to position [65, 0]
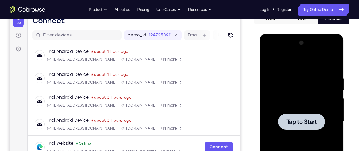
click at [289, 85] on div at bounding box center [301, 121] width 75 height 167
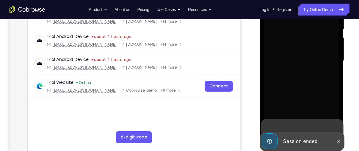
scroll to position [127, 0]
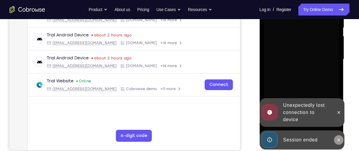
click at [342, 135] on button at bounding box center [339, 140] width 10 height 10
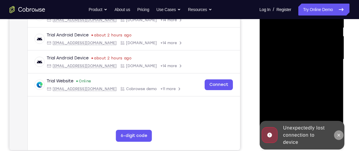
click at [342, 121] on div "Unexpectedly lost connection to device" at bounding box center [302, 135] width 85 height 29
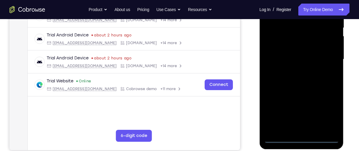
click at [301, 139] on div at bounding box center [301, 59] width 75 height 167
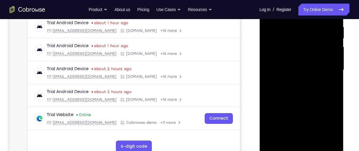
scroll to position [116, 0]
click at [328, 119] on div at bounding box center [301, 70] width 75 height 167
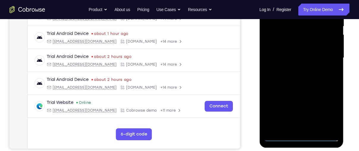
scroll to position [130, 0]
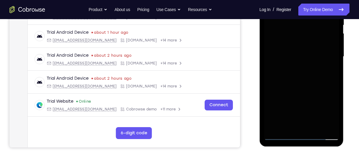
click at [303, 133] on div at bounding box center [301, 56] width 75 height 167
click at [303, 140] on div at bounding box center [302, 57] width 84 height 177
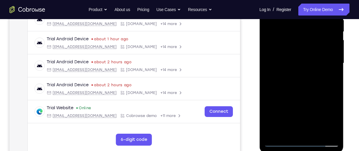
click at [302, 143] on div at bounding box center [301, 63] width 75 height 167
click at [297, 6] on div at bounding box center [301, 63] width 75 height 167
click at [315, 7] on div at bounding box center [301, 63] width 75 height 167
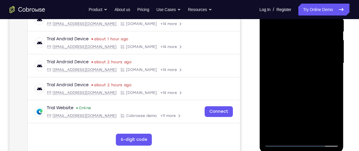
scroll to position [77, 0]
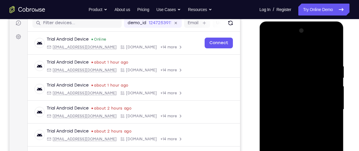
click at [275, 55] on div at bounding box center [301, 109] width 75 height 167
click at [283, 52] on div at bounding box center [301, 109] width 75 height 167
drag, startPoint x: 283, startPoint y: 52, endPoint x: 537, endPoint y: 42, distance: 255.1
click at [283, 52] on div at bounding box center [301, 109] width 75 height 167
click at [293, 52] on div at bounding box center [301, 109] width 75 height 167
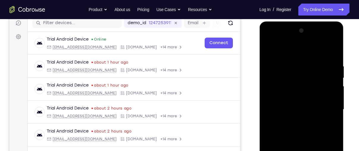
click at [293, 52] on div at bounding box center [301, 109] width 75 height 167
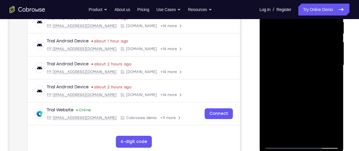
scroll to position [122, 0]
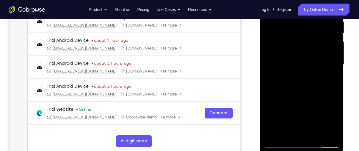
click at [283, 148] on div at bounding box center [302, 65] width 84 height 177
click at [281, 141] on div at bounding box center [301, 64] width 75 height 167
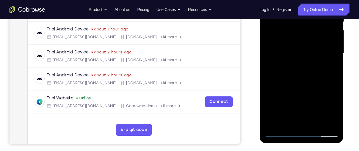
scroll to position [134, 0]
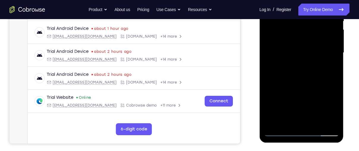
click at [304, 132] on div at bounding box center [301, 52] width 75 height 167
click at [324, 104] on div at bounding box center [301, 52] width 75 height 167
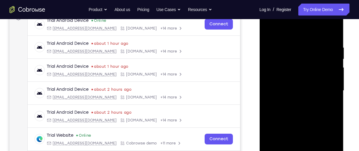
scroll to position [96, 0]
click at [301, 30] on div at bounding box center [301, 90] width 75 height 167
click at [325, 89] on div at bounding box center [301, 90] width 75 height 167
click at [301, 145] on div at bounding box center [301, 90] width 75 height 167
click at [296, 103] on div at bounding box center [301, 90] width 75 height 167
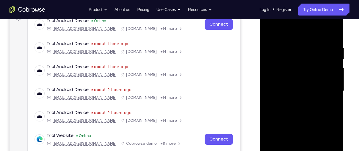
click at [293, 86] on div at bounding box center [301, 90] width 75 height 167
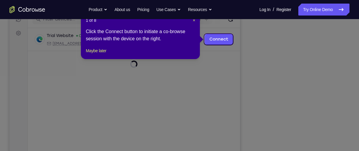
scroll to position [80, 0]
click at [193, 19] on nav "Go back Powerful, Flexible and Trustworthy. Avoid all extra friction for both A…" at bounding box center [179, 9] width 359 height 19
click at [194, 20] on span "×" at bounding box center [194, 20] width 2 height 5
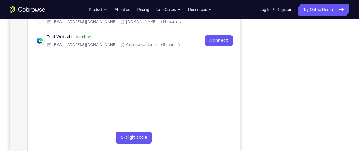
scroll to position [124, 0]
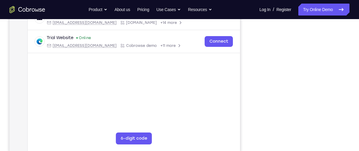
drag, startPoint x: 325, startPoint y: 72, endPoint x: 230, endPoint y: 112, distance: 102.2
click at [230, 112] on main "demo_id 1378299904 1378299904 Email User ID Device ID Device name 6-digit code …" at bounding box center [134, 66] width 213 height 199
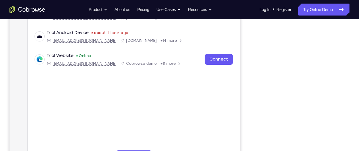
scroll to position [101, 0]
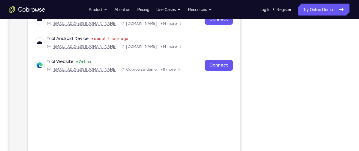
drag, startPoint x: 259, startPoint y: 101, endPoint x: 347, endPoint y: 52, distance: 100.6
click at [347, 52] on div at bounding box center [302, 84] width 95 height 183
drag, startPoint x: 345, startPoint y: 56, endPoint x: 353, endPoint y: 81, distance: 25.7
click at [353, 81] on div "Your Support Agent Your Customer Web iOS Android Next Steps We’d be happy to gi…" at bounding box center [179, 114] width 359 height 393
drag, startPoint x: 349, startPoint y: 82, endPoint x: 347, endPoint y: 84, distance: 3.4
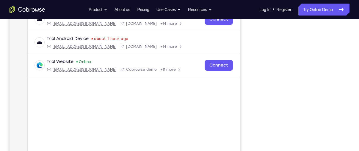
click at [347, 84] on div at bounding box center [302, 84] width 95 height 183
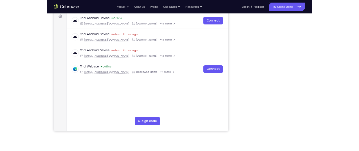
scroll to position [70, 0]
